Goal: Check status: Check status

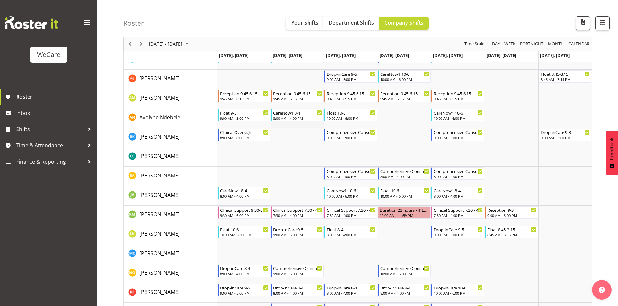
scroll to position [97, 0]
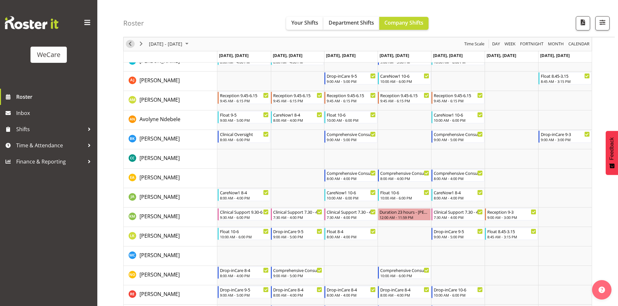
click at [129, 41] on span "Previous" at bounding box center [130, 44] width 8 height 8
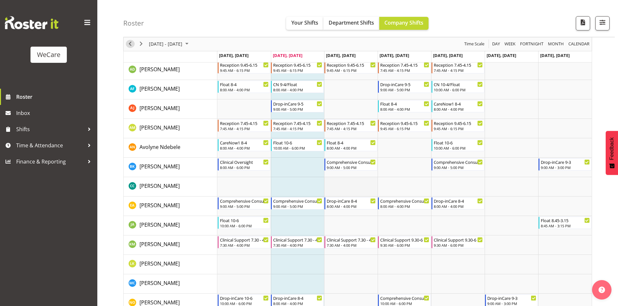
scroll to position [32, 0]
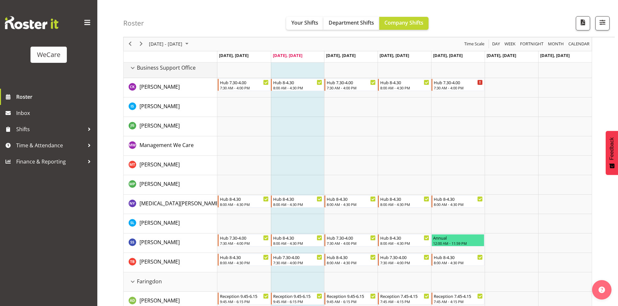
click at [135, 68] on div "Business Support Office resource" at bounding box center [132, 68] width 8 height 8
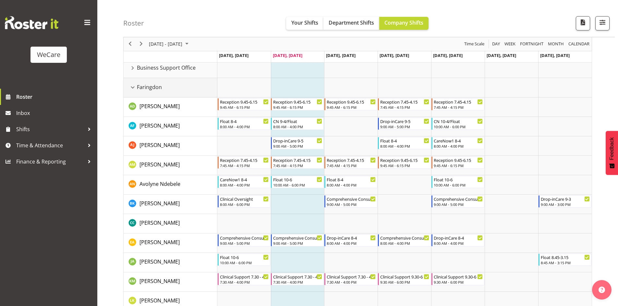
click at [133, 87] on div "Faringdon resource" at bounding box center [132, 87] width 8 height 8
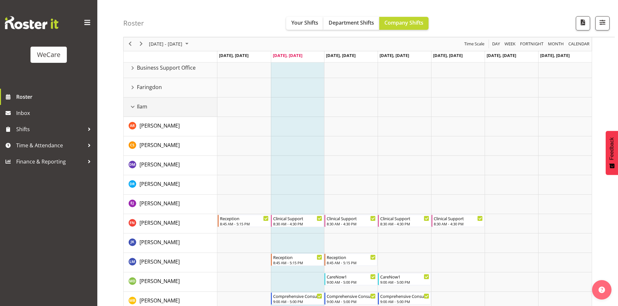
click at [132, 109] on div "Ilam resource" at bounding box center [132, 107] width 8 height 8
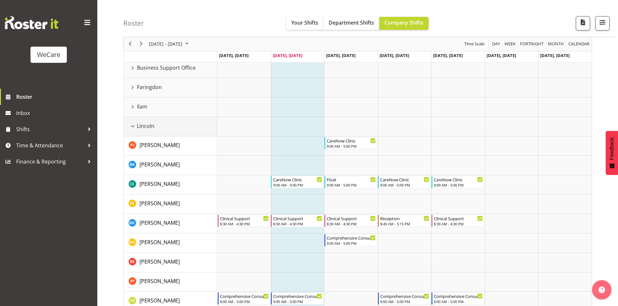
click at [133, 125] on div "Lincoln resource" at bounding box center [132, 126] width 8 height 8
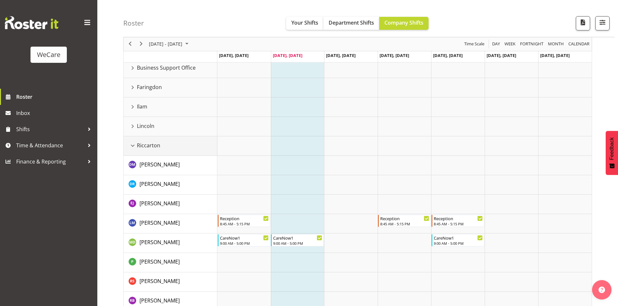
click at [133, 144] on div "Riccarton resource" at bounding box center [132, 146] width 8 height 8
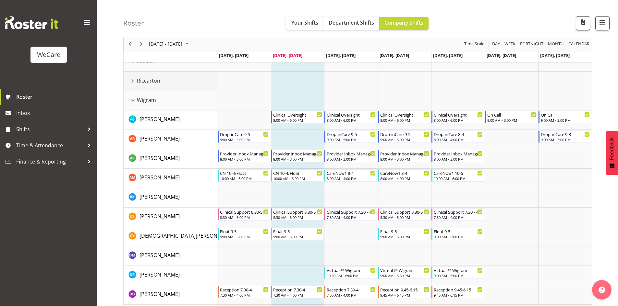
scroll to position [43, 0]
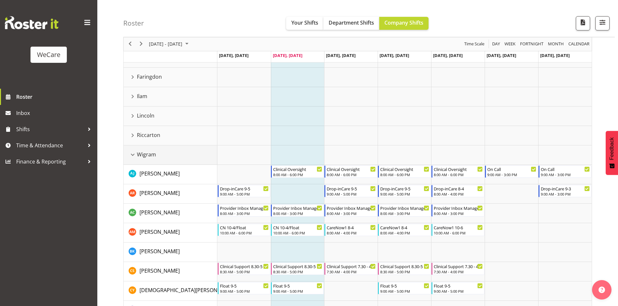
click at [134, 156] on div "Wigram resource" at bounding box center [132, 155] width 8 height 8
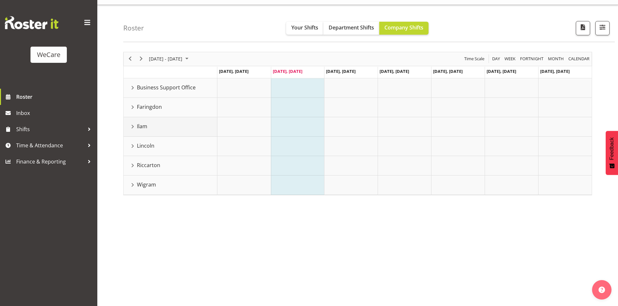
click at [133, 130] on div "Ilam resource" at bounding box center [132, 127] width 8 height 8
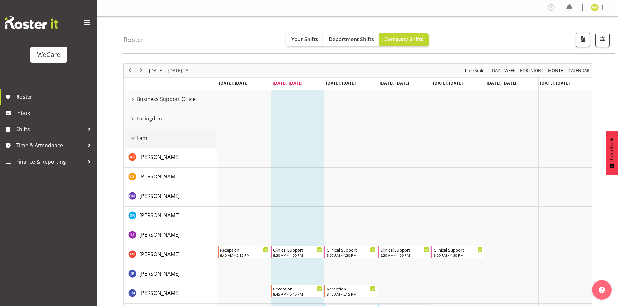
scroll to position [0, 0]
click at [132, 138] on div "Ilam resource" at bounding box center [132, 139] width 8 height 8
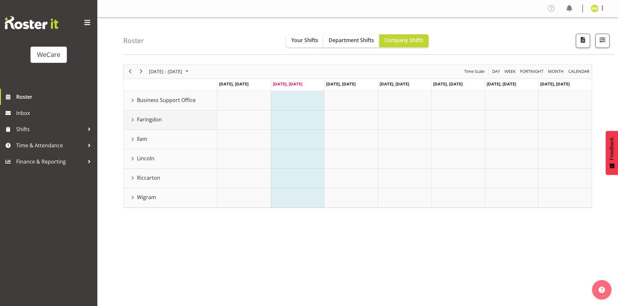
click at [134, 120] on div "Faringdon resource" at bounding box center [132, 120] width 8 height 8
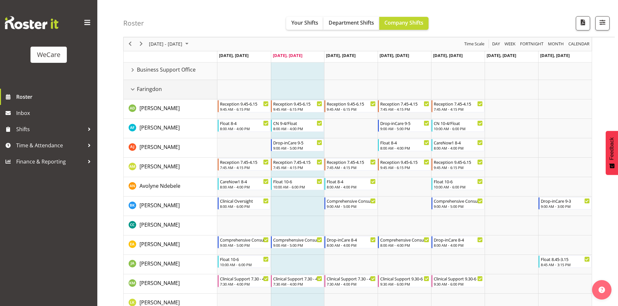
scroll to position [65, 0]
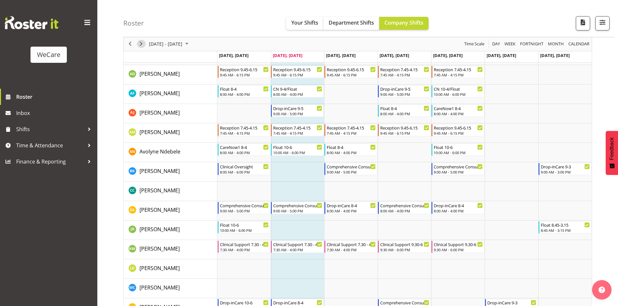
click at [139, 43] on span "Next" at bounding box center [141, 44] width 8 height 8
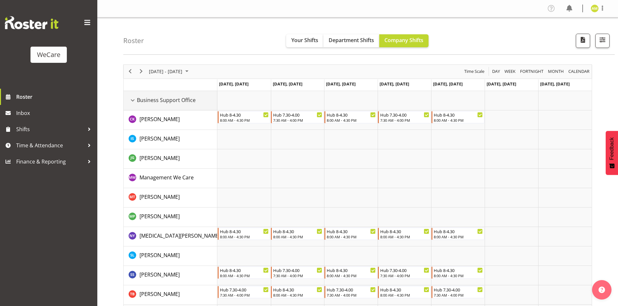
click at [130, 101] on div "Business Support Office resource" at bounding box center [132, 100] width 8 height 8
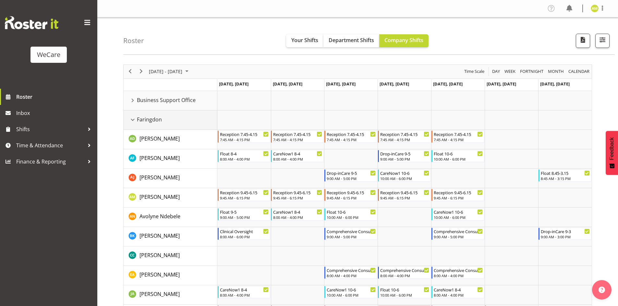
click at [132, 117] on div "Faringdon resource" at bounding box center [132, 120] width 8 height 8
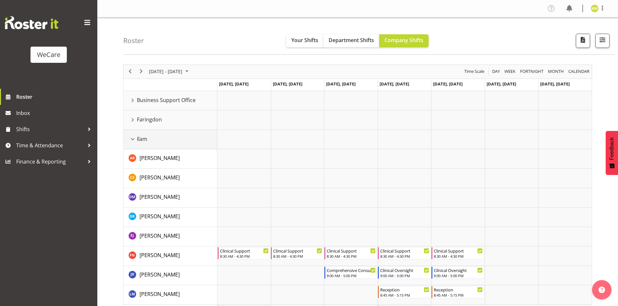
click at [131, 138] on div "Ilam resource" at bounding box center [132, 139] width 8 height 8
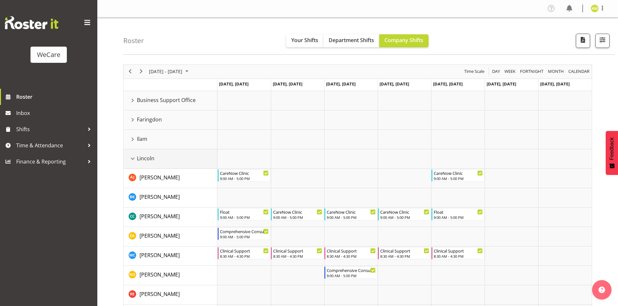
click at [134, 158] on div "Lincoln resource" at bounding box center [132, 159] width 8 height 8
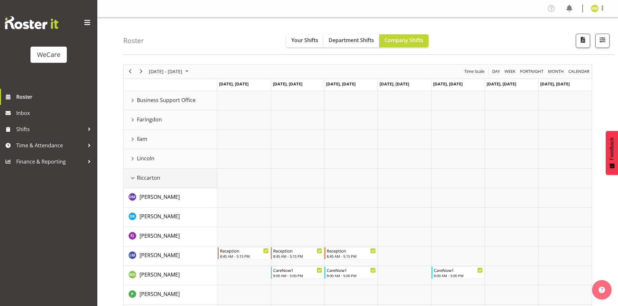
click at [134, 174] on div "Riccarton resource" at bounding box center [132, 178] width 8 height 8
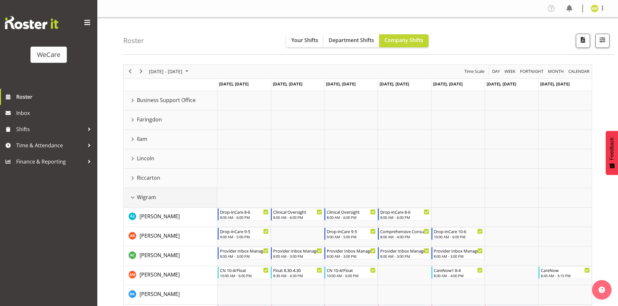
click at [132, 197] on div "Wigram resource" at bounding box center [132, 198] width 8 height 8
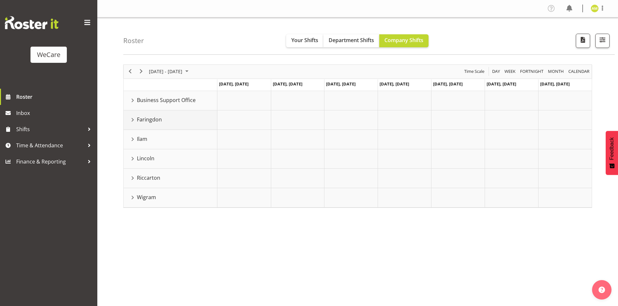
click at [131, 123] on div "Faringdon resource" at bounding box center [132, 120] width 8 height 8
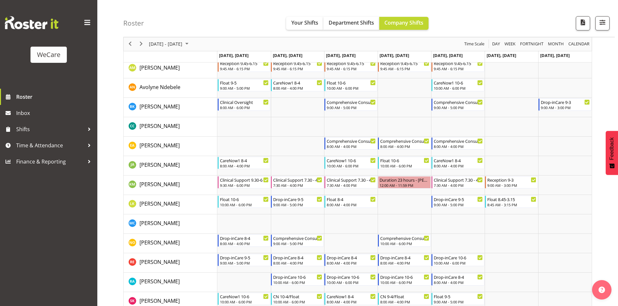
scroll to position [32, 0]
